Goal: Task Accomplishment & Management: Use online tool/utility

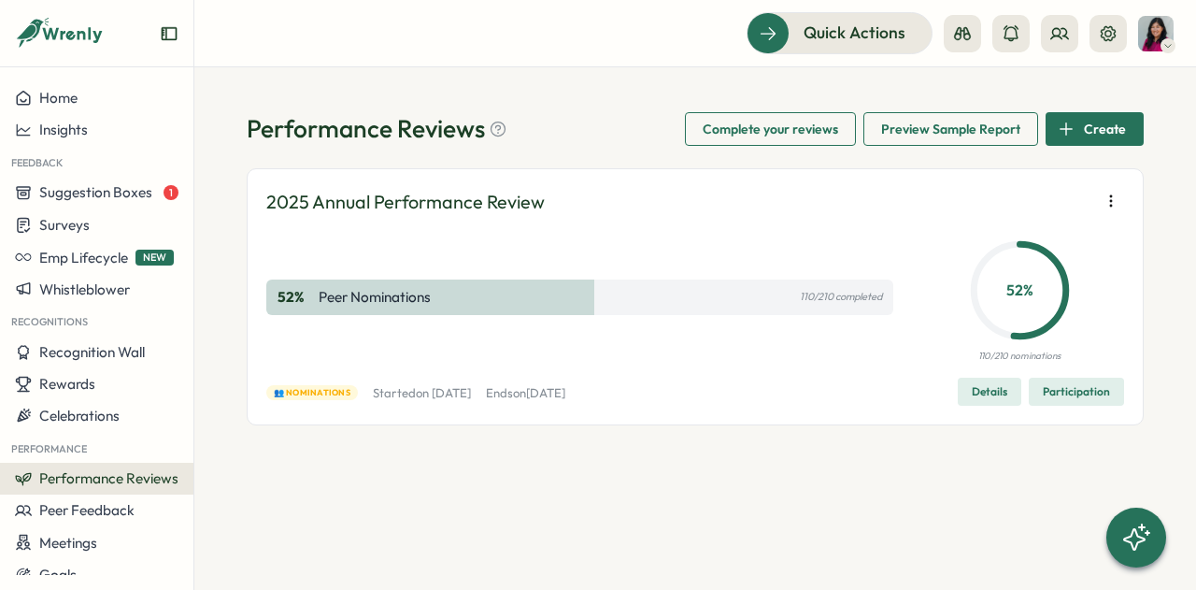
click at [1080, 390] on span "Participation" at bounding box center [1076, 392] width 67 height 26
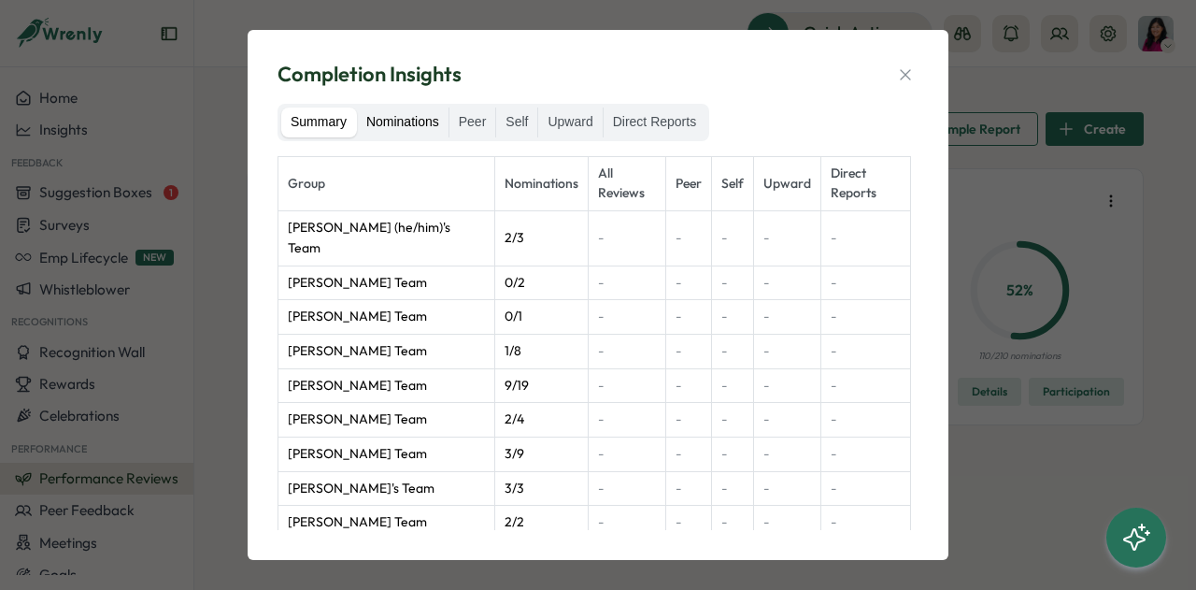
click at [408, 128] on label "Nominations" at bounding box center [403, 122] width 92 height 30
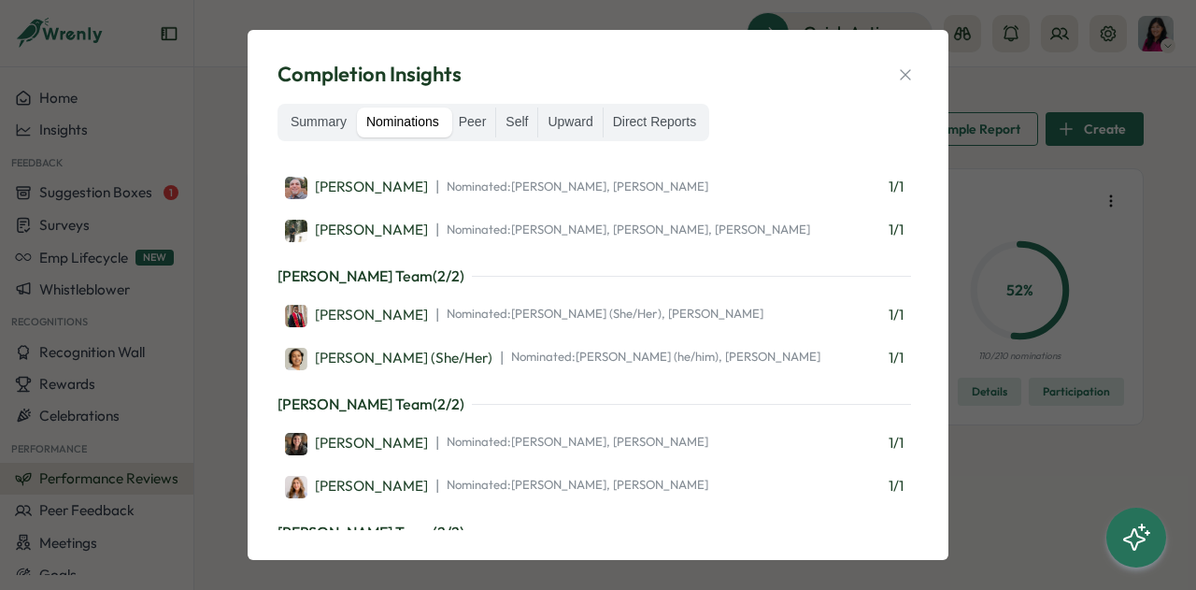
scroll to position [10769, 0]
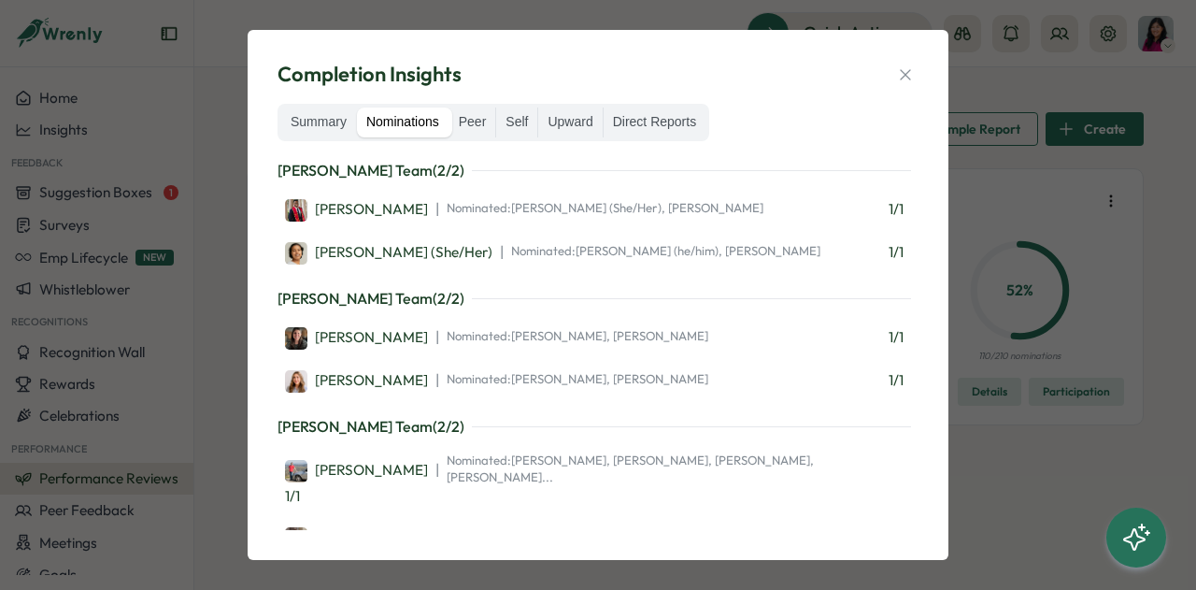
click at [996, 76] on div "Completion Insights Summary Nominations Peer Self Upward Direct Reports Tarun N…" at bounding box center [598, 295] width 1196 height 590
